Goal: Task Accomplishment & Management: Complete application form

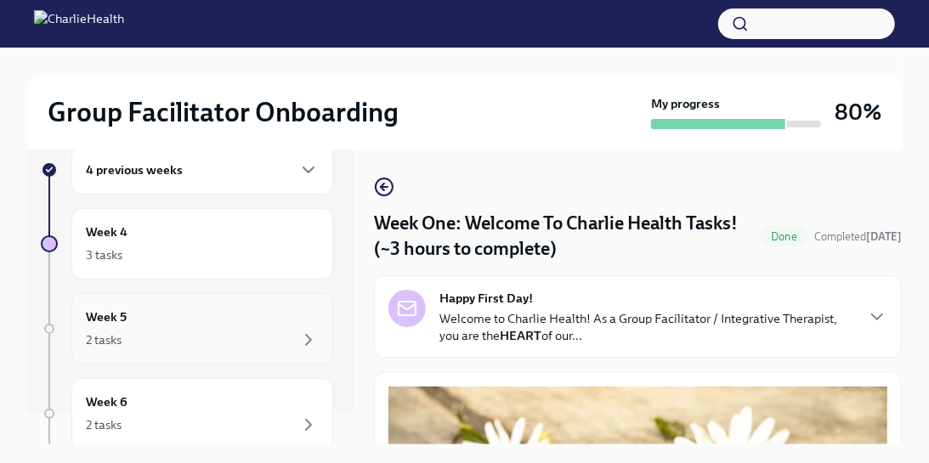
scroll to position [26, 0]
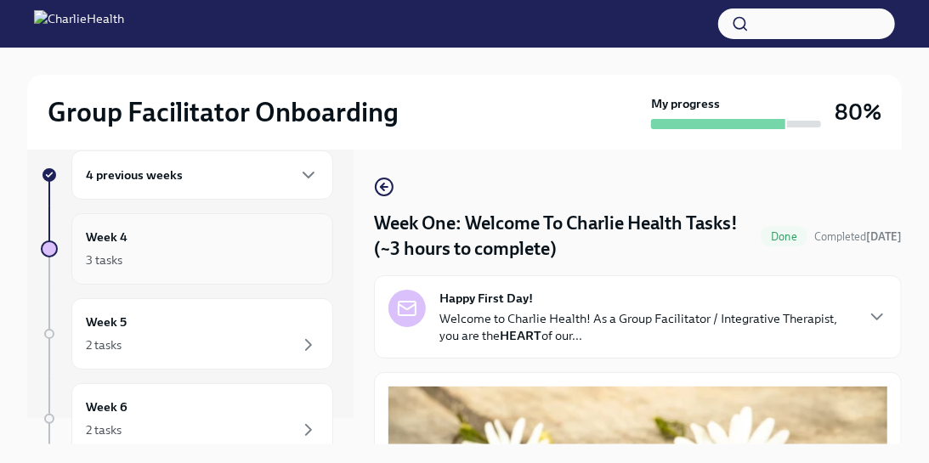
click at [261, 245] on div "Week 4 3 tasks" at bounding box center [202, 249] width 233 height 43
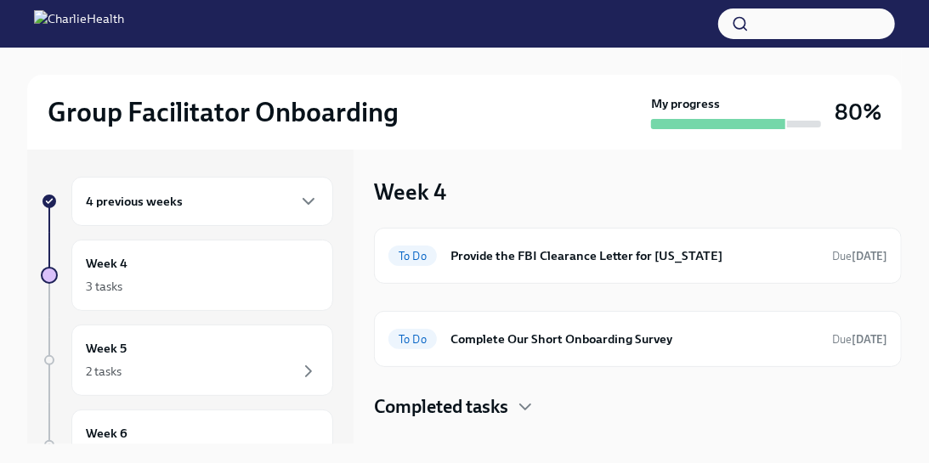
click at [283, 195] on div "4 previous weeks" at bounding box center [202, 201] width 233 height 20
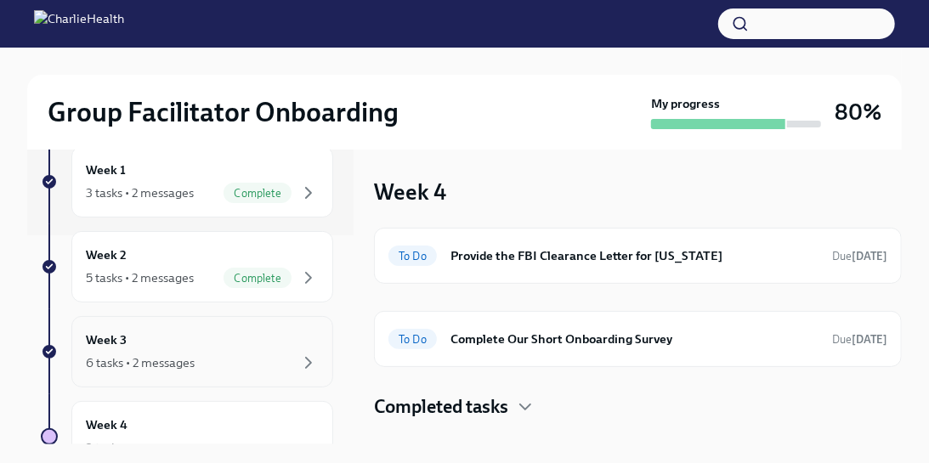
scroll to position [210, 0]
click at [218, 339] on div "Week 3 6 tasks • 2 messages" at bounding box center [202, 351] width 233 height 43
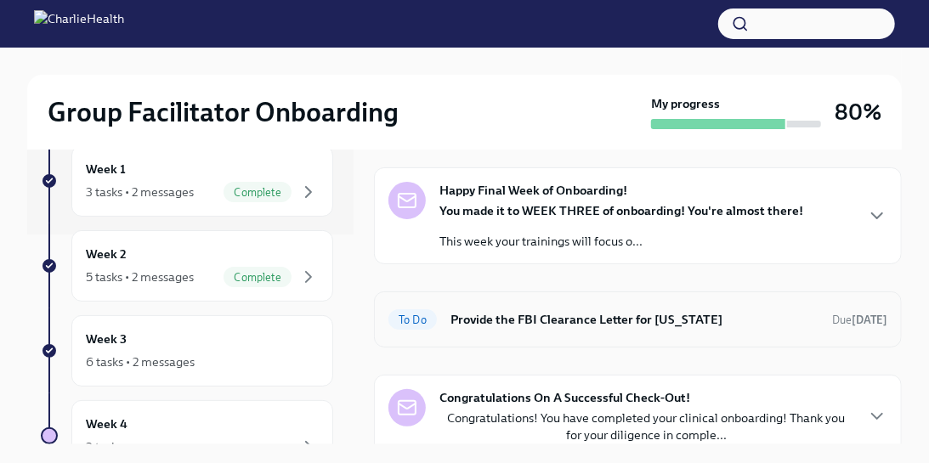
scroll to position [40, 0]
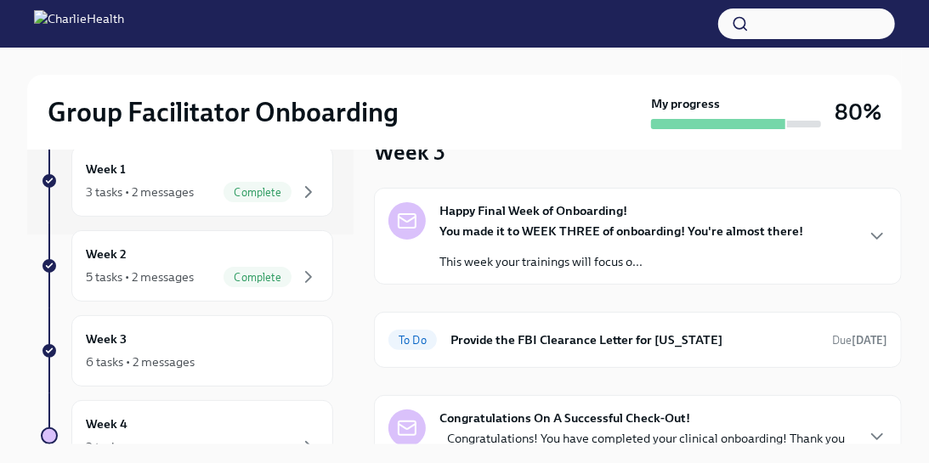
click at [521, 221] on div "Happy Final Week of Onboarding! You made it to WEEK THREE of onboarding! You're…" at bounding box center [622, 236] width 364 height 68
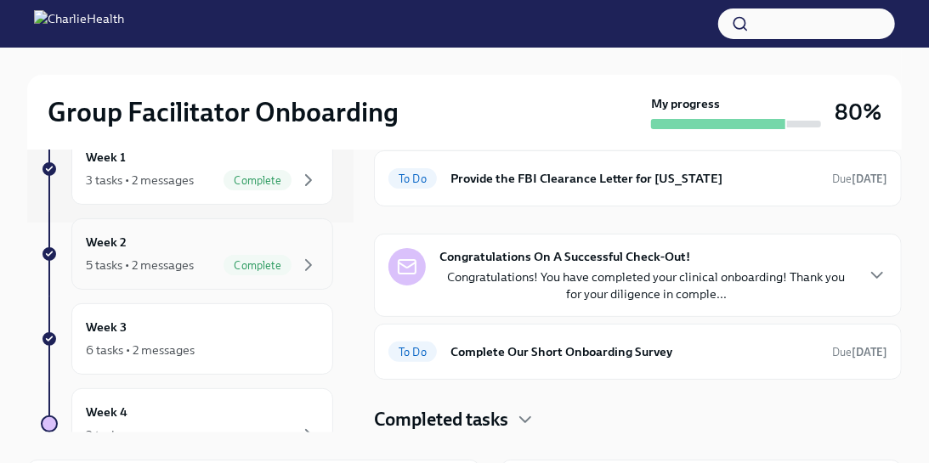
scroll to position [583, 0]
click at [180, 250] on div "Week 2 5 tasks • 2 messages Complete" at bounding box center [202, 254] width 233 height 43
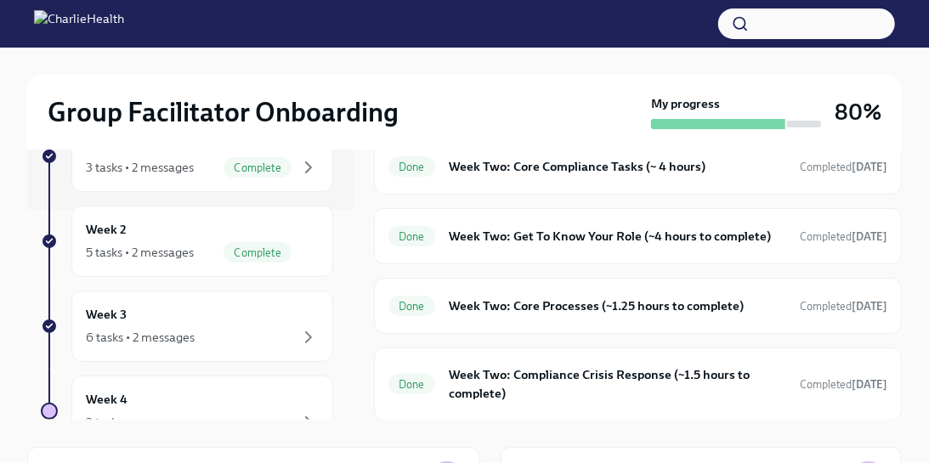
scroll to position [22, 0]
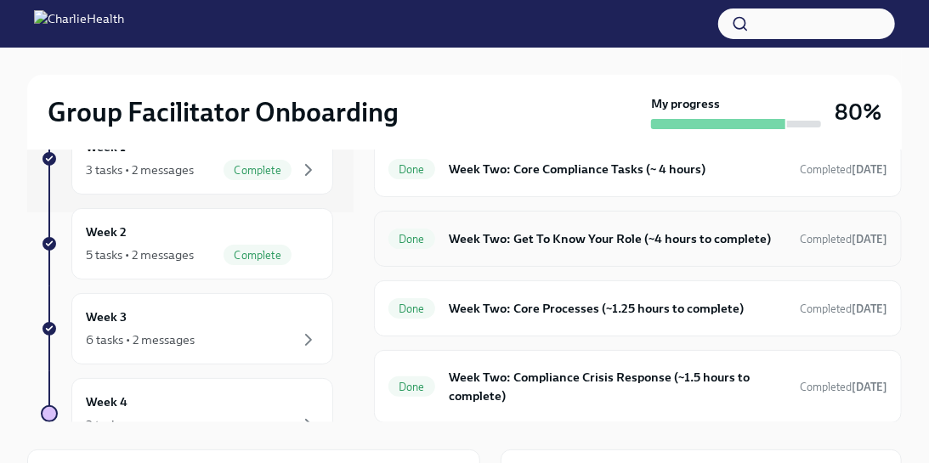
click at [518, 235] on h6 "Week Two: Get To Know Your Role (~4 hours to complete)" at bounding box center [618, 239] width 338 height 19
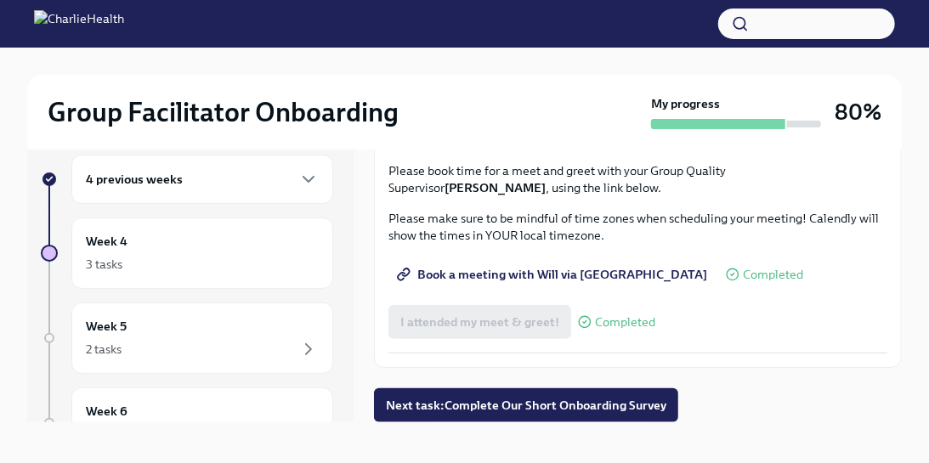
scroll to position [1674, 0]
click at [491, 283] on span "Book a meeting with Will via Calendly" at bounding box center [553, 274] width 307 height 17
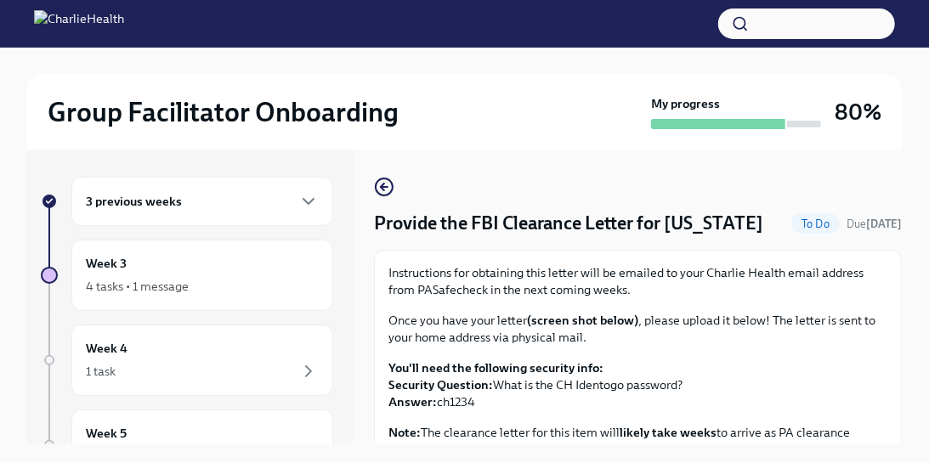
scroll to position [217, 0]
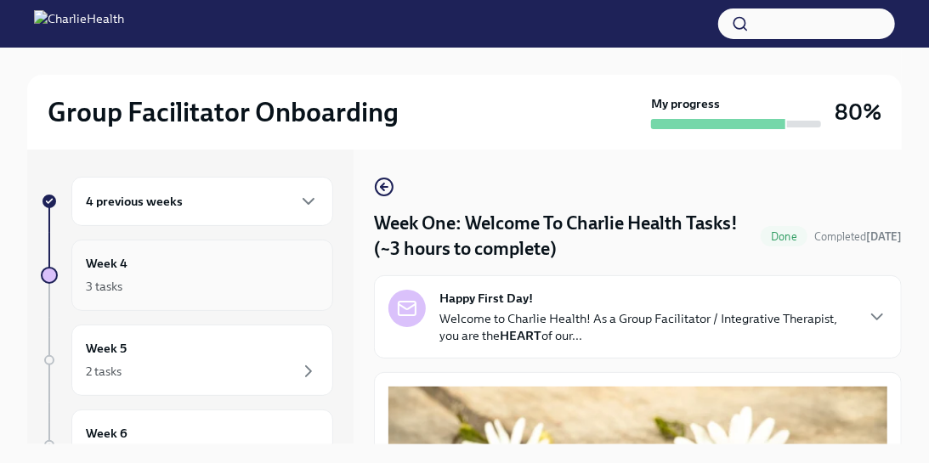
click at [203, 277] on div "3 tasks" at bounding box center [202, 286] width 233 height 20
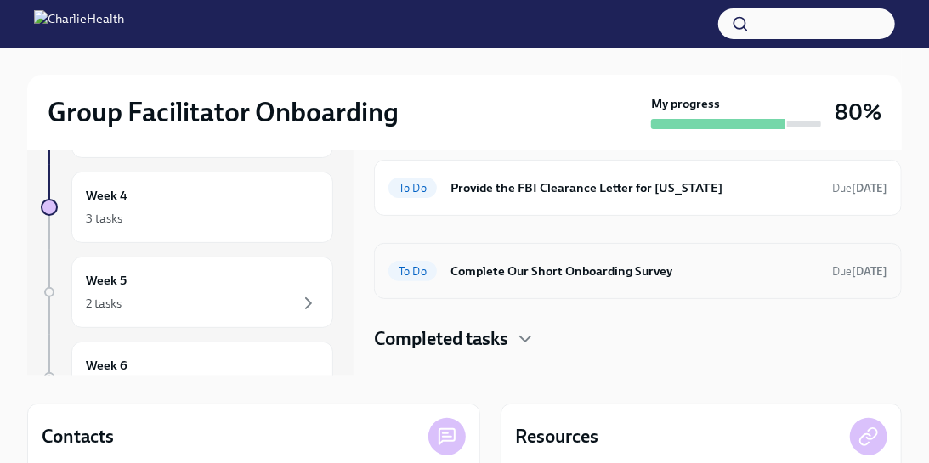
scroll to position [54, 0]
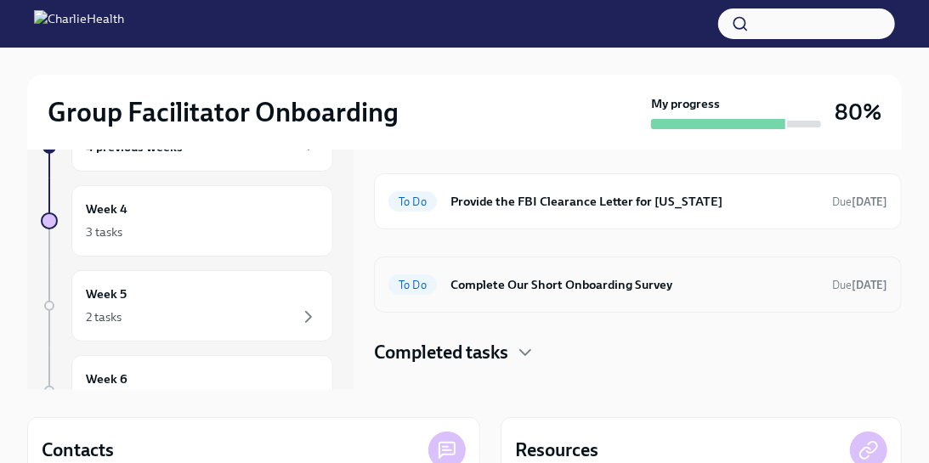
click at [523, 280] on h6 "Complete Our Short Onboarding Survey" at bounding box center [635, 284] width 368 height 19
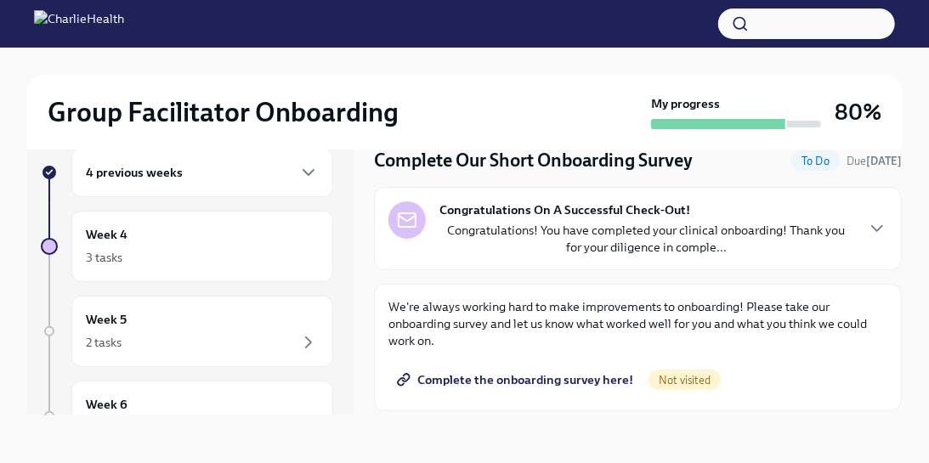
scroll to position [83, 0]
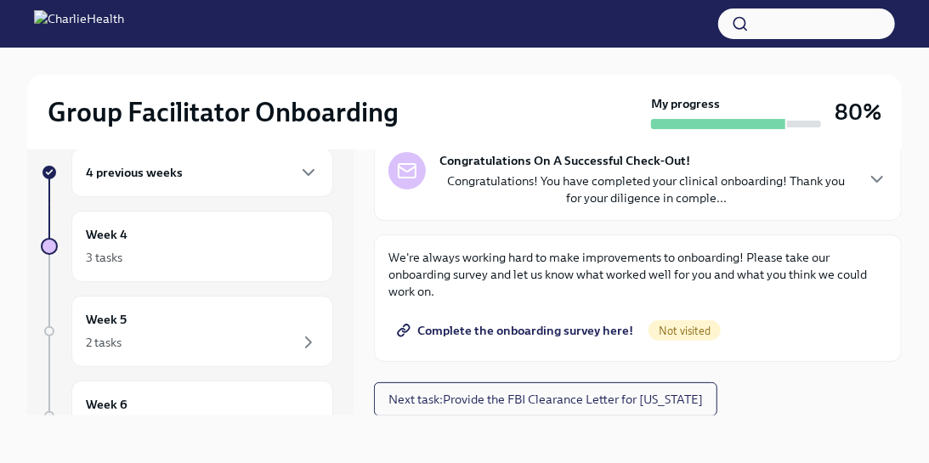
click at [497, 328] on span "Complete the onboarding survey here!" at bounding box center [516, 330] width 233 height 17
